Goal: Information Seeking & Learning: Learn about a topic

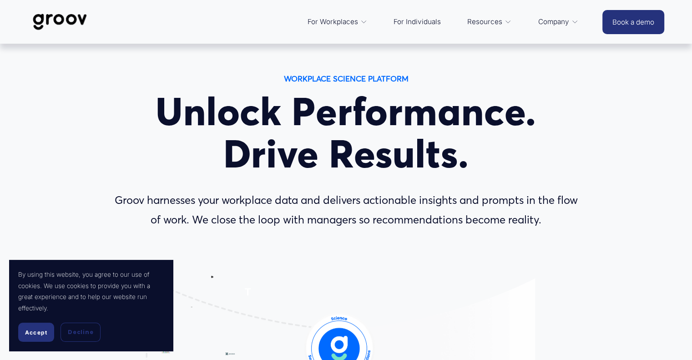
click at [0, 0] on span "Platform Overview" at bounding box center [0, 0] width 0 height 0
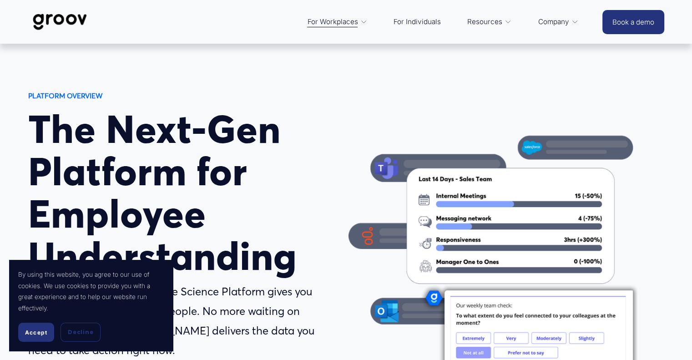
click at [35, 335] on span "Accept" at bounding box center [36, 332] width 22 height 7
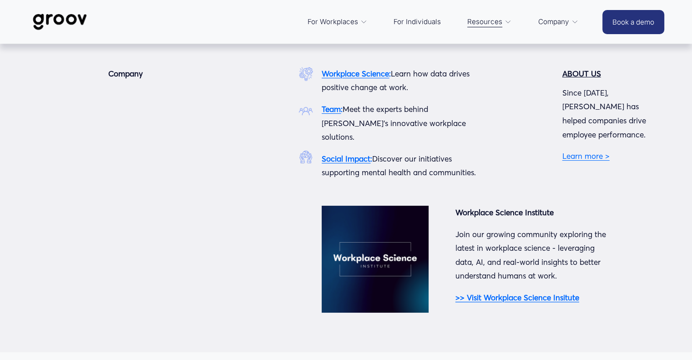
click at [493, 228] on p "Join our growing community exploring the latest in workplace science - leveragi…" at bounding box center [533, 256] width 155 height 56
click at [420, 136] on div "Workplace Science : Learn how data drives positive change at work. Team : Meet …" at bounding box center [399, 123] width 155 height 113
